Goal: Check status: Check status

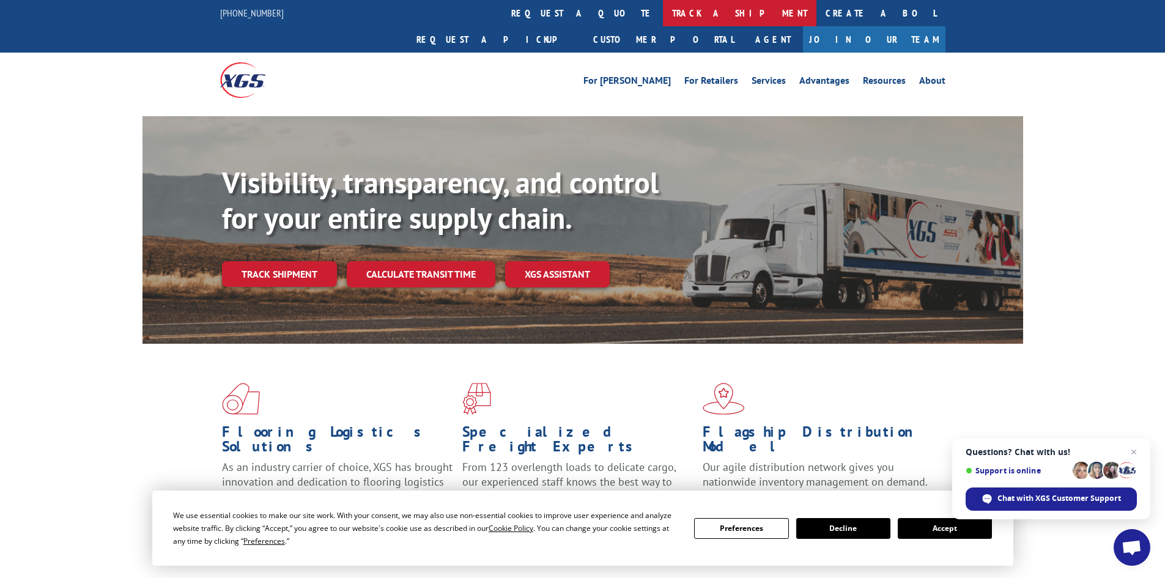
click at [663, 12] on link "track a shipment" at bounding box center [739, 13] width 153 height 26
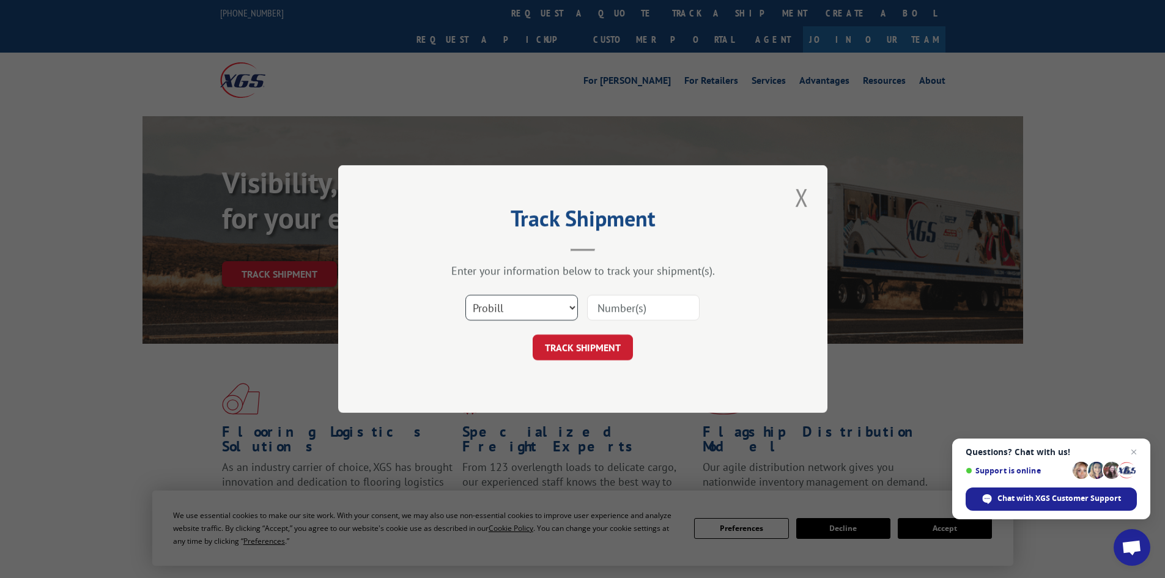
click at [512, 306] on select "Select category... Probill BOL PO" at bounding box center [521, 308] width 113 height 26
select select "bol"
click at [465, 295] on select "Select category... Probill BOL PO" at bounding box center [521, 308] width 113 height 26
click at [597, 303] on input at bounding box center [643, 308] width 113 height 26
paste input "5942512"
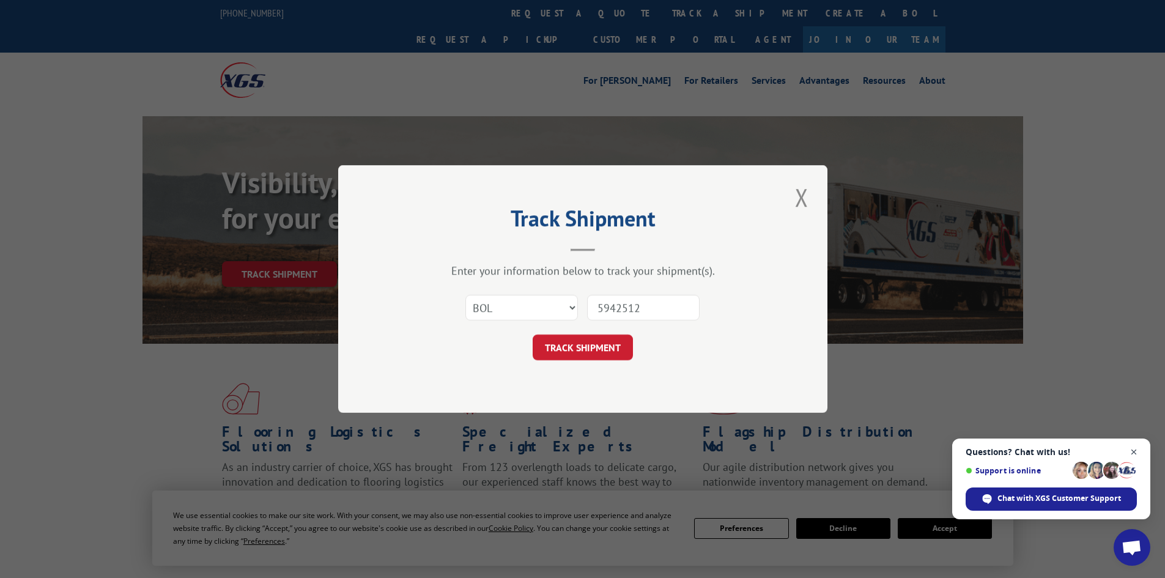
type input "5942512"
click at [1138, 455] on span "Open chat" at bounding box center [1133, 452] width 15 height 15
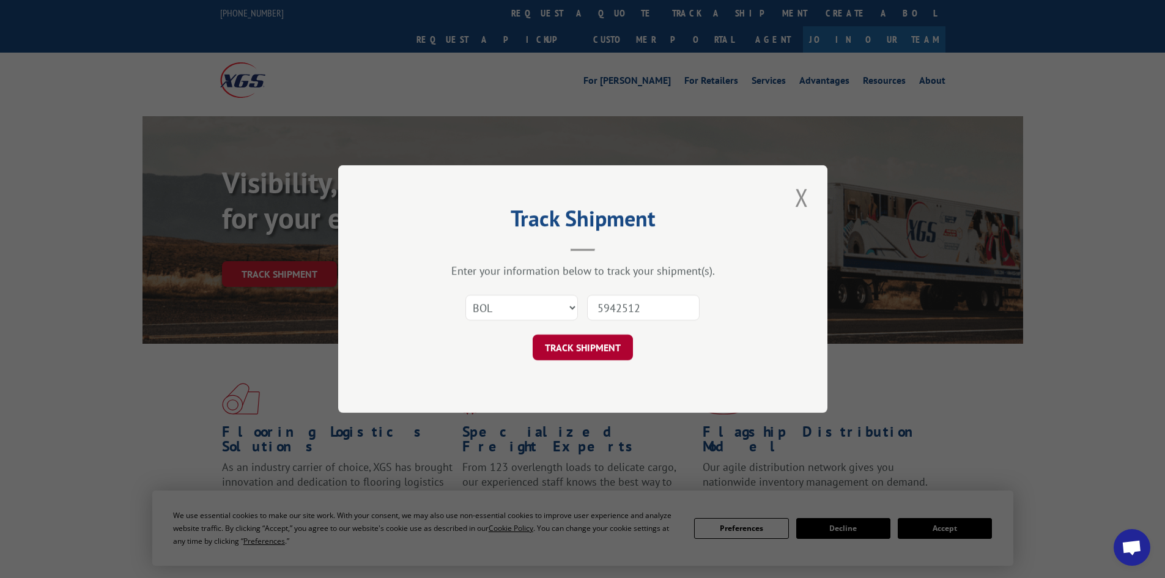
click at [576, 345] on button "TRACK SHIPMENT" at bounding box center [583, 347] width 100 height 26
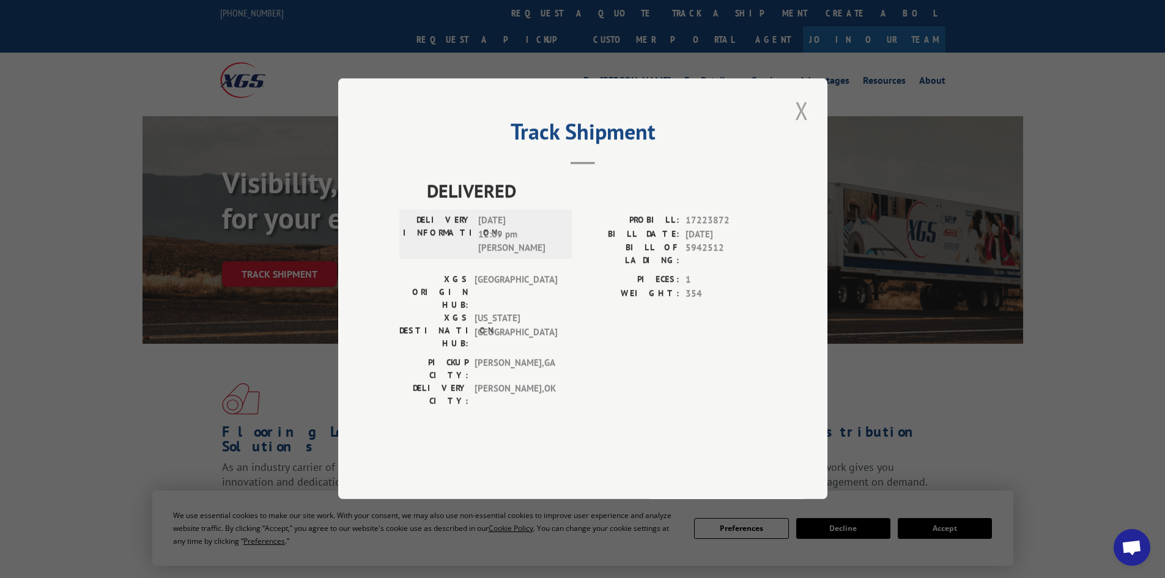
click at [799, 127] on button "Close modal" at bounding box center [801, 111] width 21 height 34
